Goal: Task Accomplishment & Management: Manage account settings

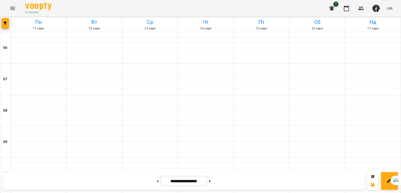
scroll to position [245, 0]
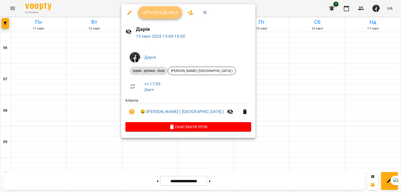
click at [154, 13] on span "Урок відбувся" at bounding box center [160, 12] width 36 height 6
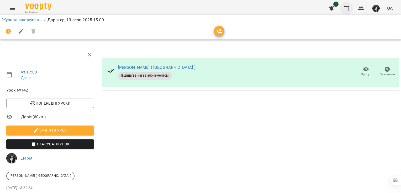
click at [346, 8] on icon "button" at bounding box center [346, 8] width 6 height 6
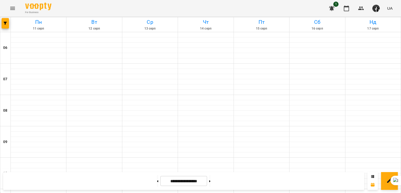
scroll to position [262, 0]
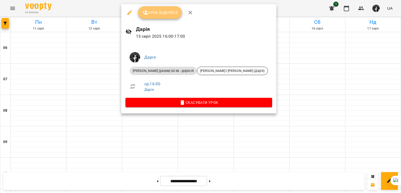
click at [162, 17] on button "Урок відбувся" at bounding box center [160, 12] width 44 height 13
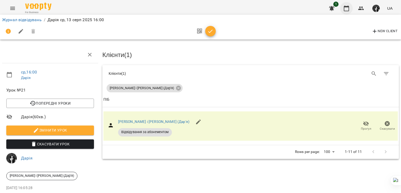
click at [346, 8] on icon "button" at bounding box center [346, 8] width 6 height 6
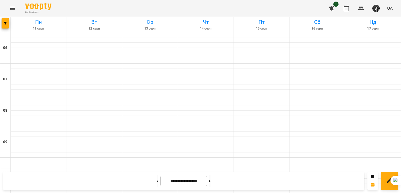
scroll to position [349, 0]
